Goal: Task Accomplishment & Management: Manage account settings

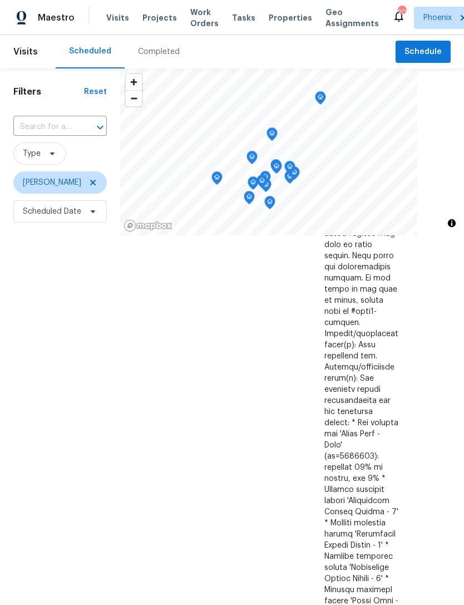
scroll to position [523, 86]
click at [0, 0] on icon at bounding box center [0, 0] width 0 height 0
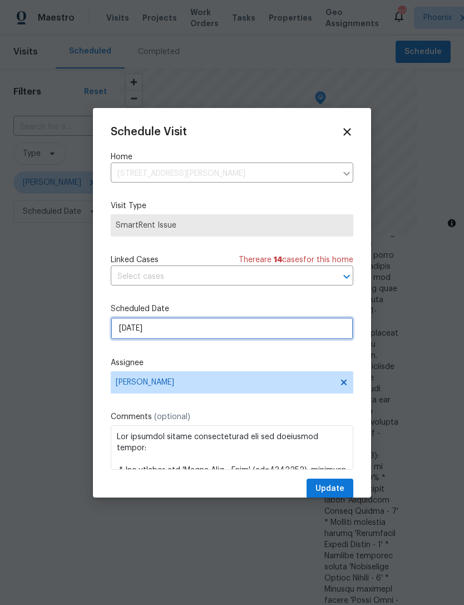
click at [198, 330] on input "8/18/2025" at bounding box center [232, 328] width 243 height 22
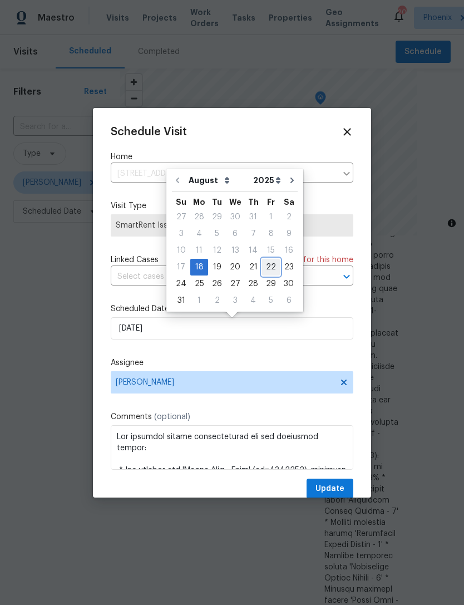
click at [265, 268] on div "22" at bounding box center [271, 267] width 18 height 16
type input "8/22/2025"
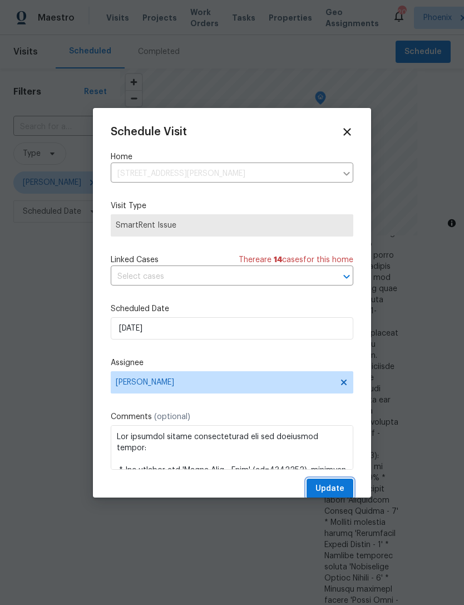
click at [332, 496] on span "Update" at bounding box center [330, 489] width 29 height 14
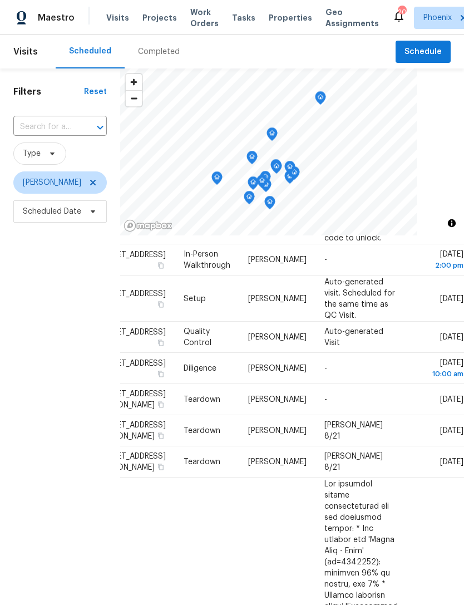
scroll to position [271, 86]
click at [0, 0] on icon at bounding box center [0, 0] width 0 height 0
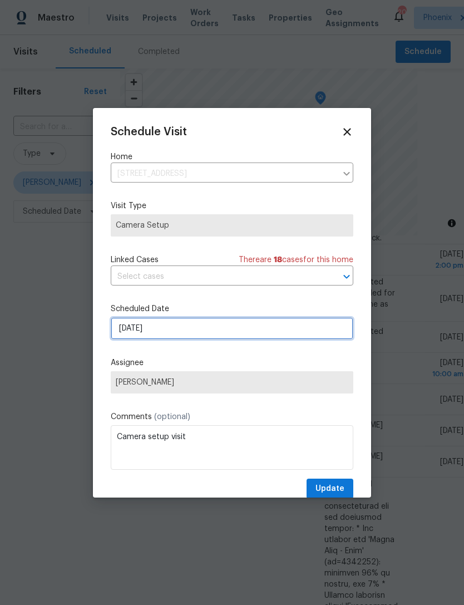
click at [201, 328] on input "8/18/2025" at bounding box center [232, 328] width 243 height 22
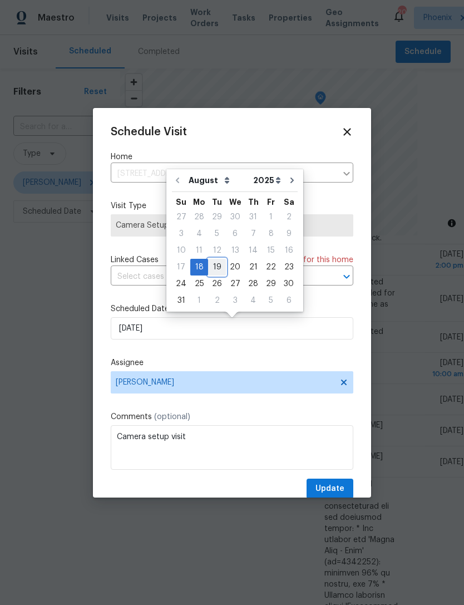
click at [222, 269] on div "19" at bounding box center [217, 267] width 18 height 16
type input "8/19/2025"
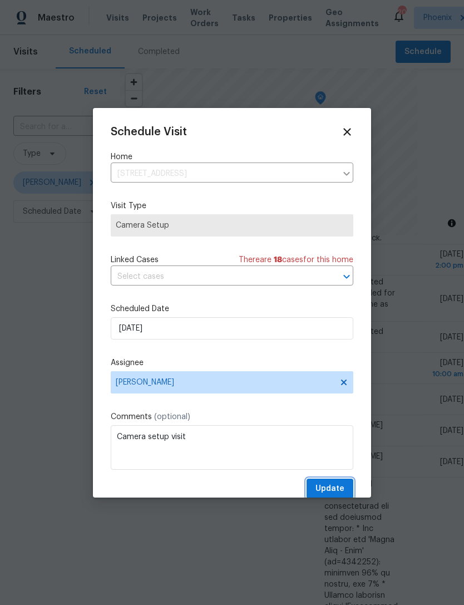
click at [344, 482] on button "Update" at bounding box center [330, 489] width 47 height 21
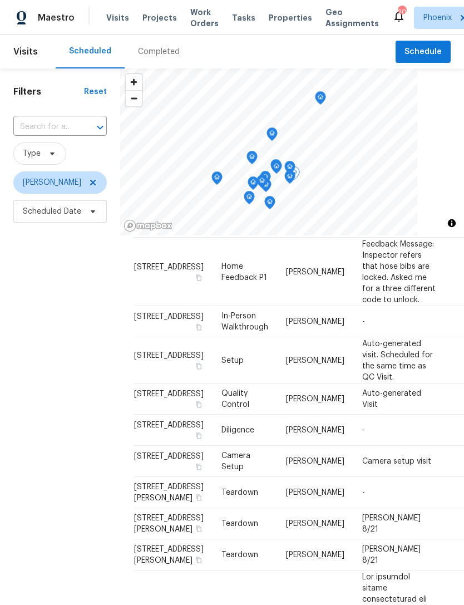
scroll to position [179, 0]
